Goal: Find specific page/section: Find specific page/section

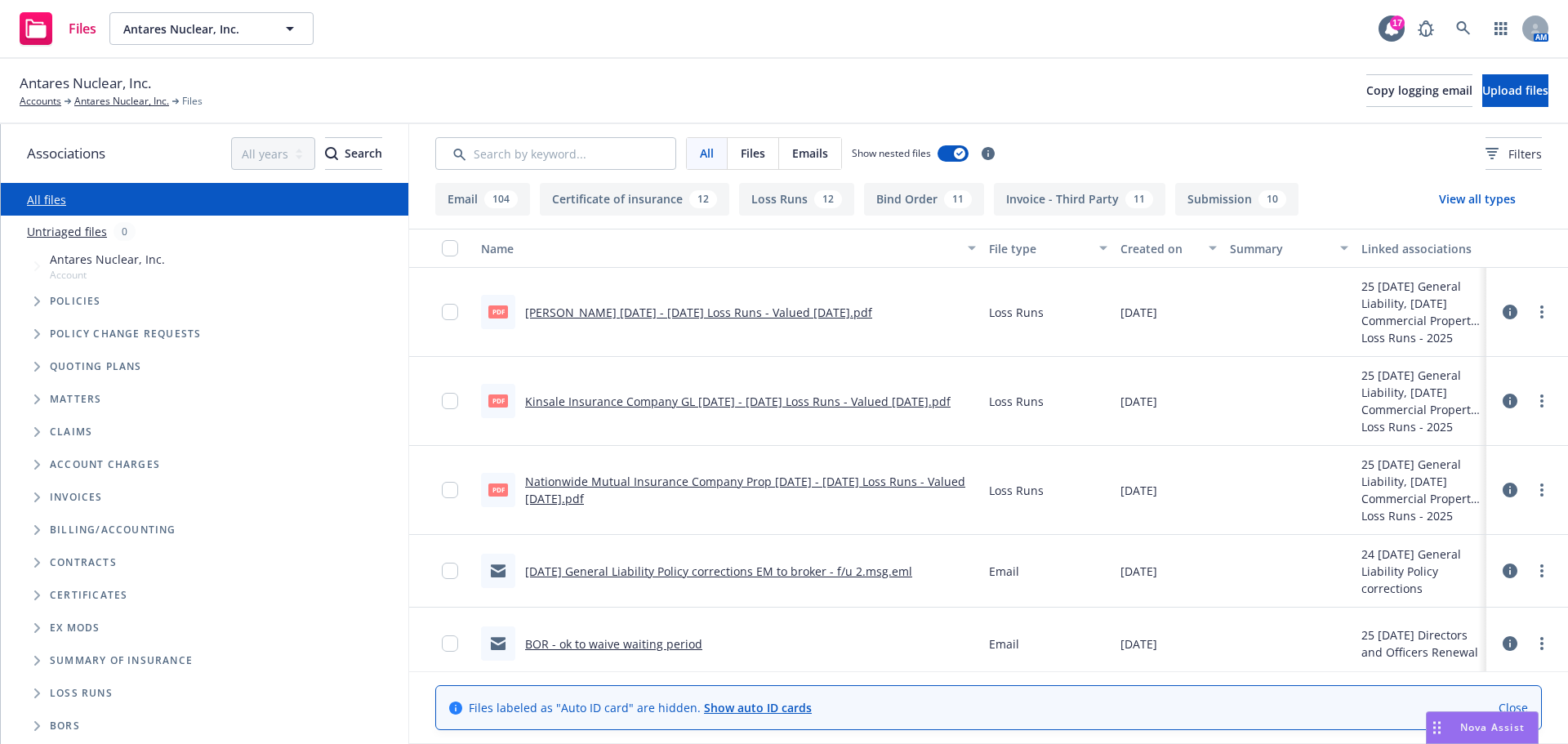
click at [599, 643] on link "BOR - ok to waive waiting period" at bounding box center [614, 644] width 177 height 16
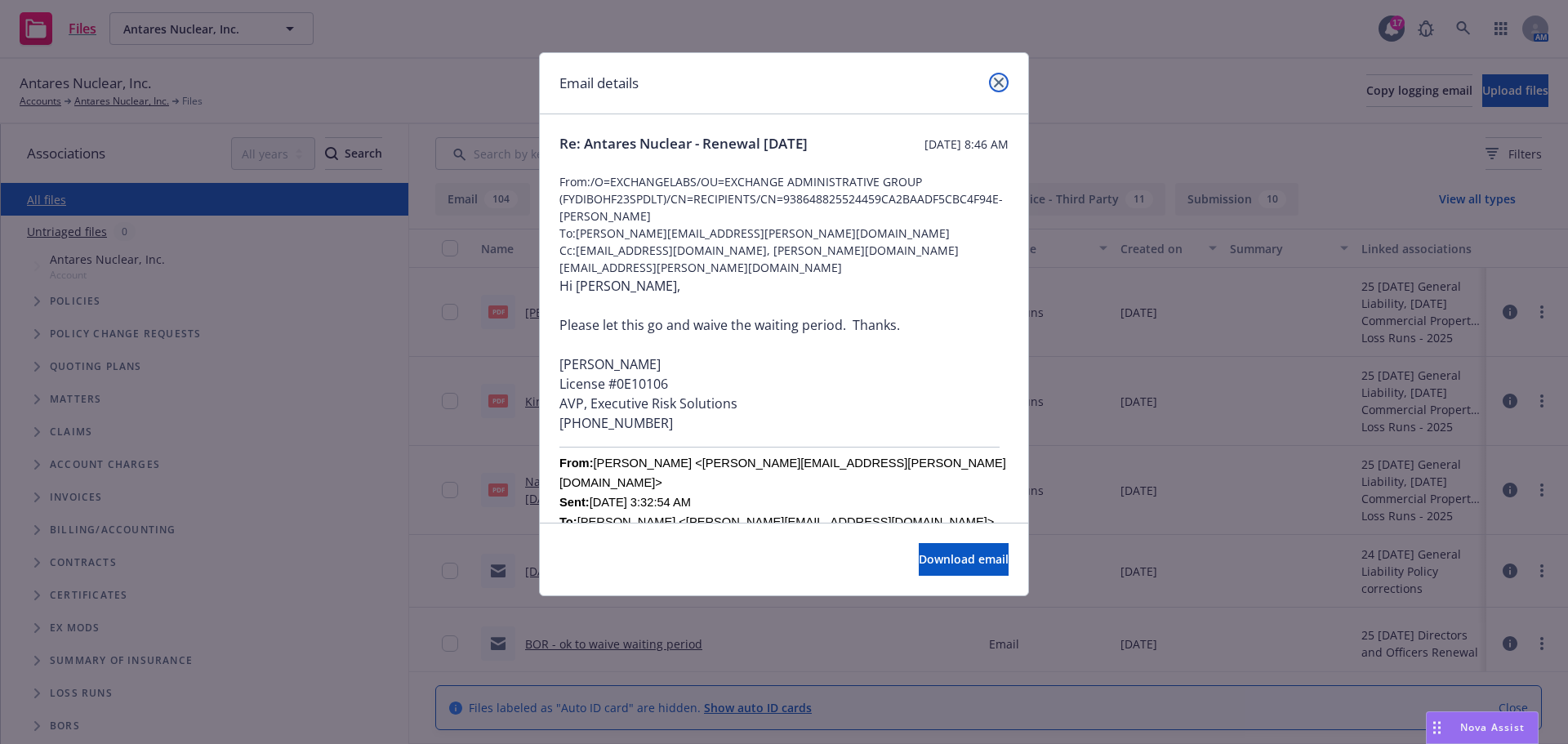
click at [1001, 82] on icon "close" at bounding box center [998, 82] width 9 height 9
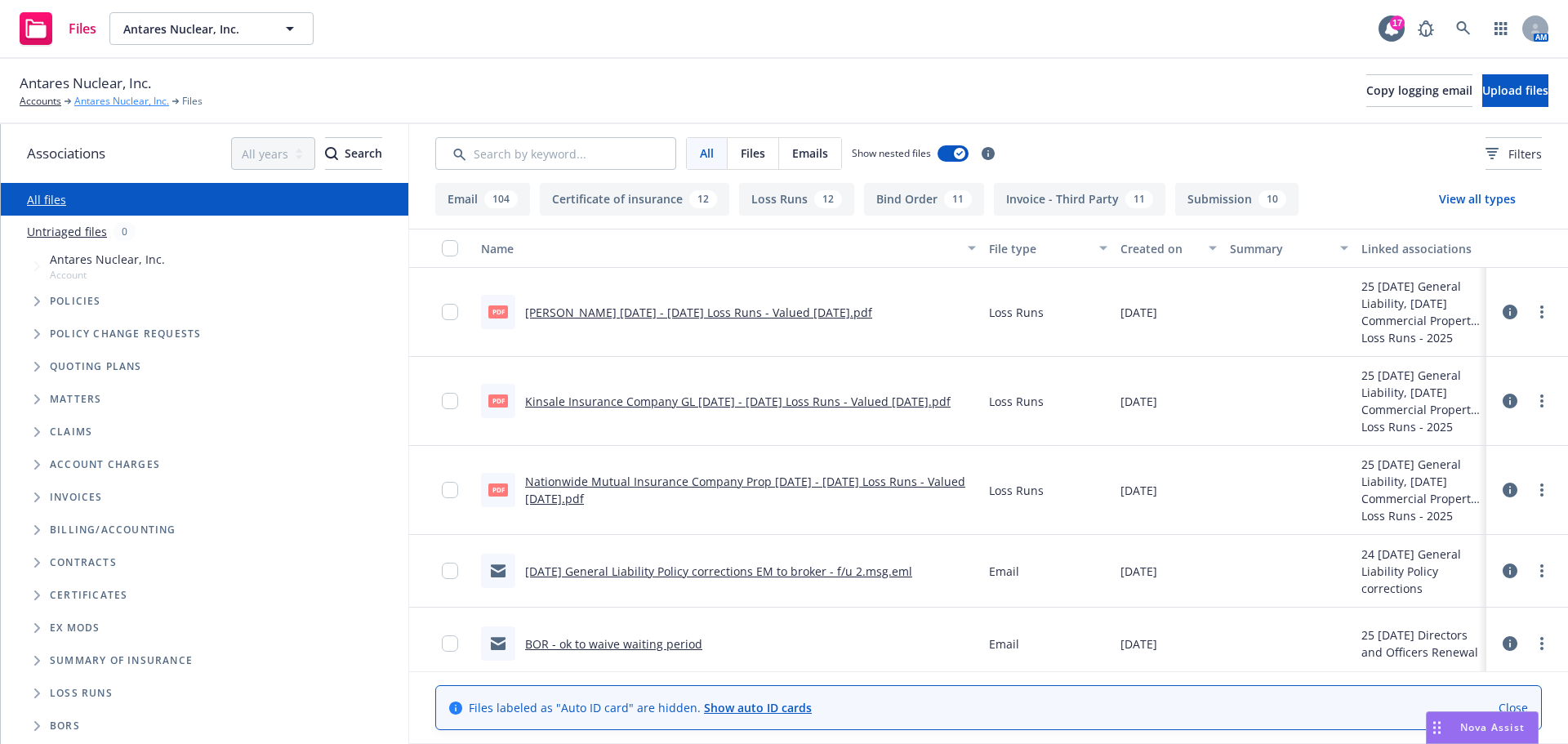
click at [104, 102] on link "Antares Nuclear, Inc." at bounding box center [121, 101] width 95 height 15
